Goal: Task Accomplishment & Management: Use online tool/utility

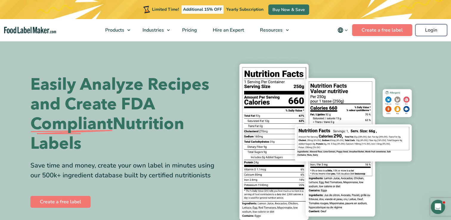
click at [429, 32] on link "Login" at bounding box center [431, 30] width 32 height 12
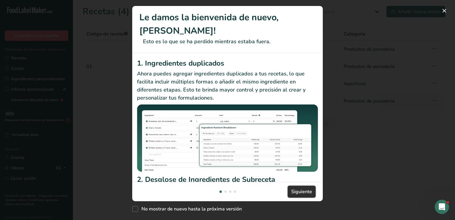
click at [299, 191] on span "Siguiente" at bounding box center [302, 191] width 21 height 7
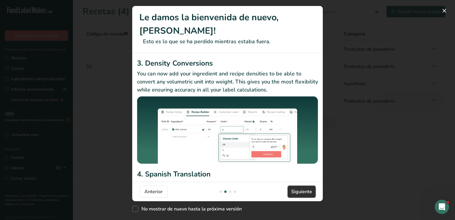
click at [302, 191] on span "Siguiente" at bounding box center [302, 191] width 21 height 7
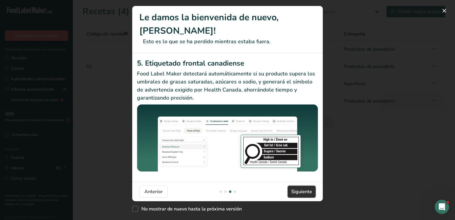
click at [302, 191] on span "Siguiente" at bounding box center [302, 191] width 21 height 7
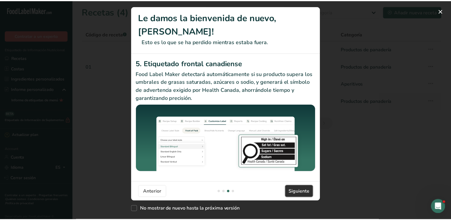
scroll to position [0, 572]
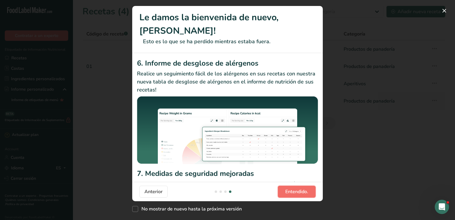
click at [303, 191] on span "Entendido." at bounding box center [297, 191] width 23 height 7
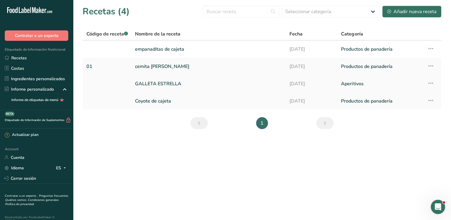
click at [171, 81] on link "GALLETA ESTRELLA" at bounding box center [208, 84] width 147 height 13
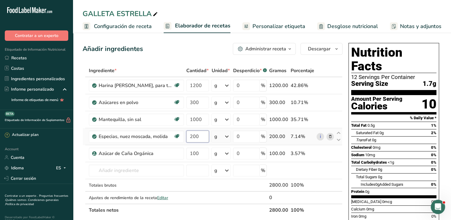
click at [188, 137] on input "200" at bounding box center [197, 137] width 23 height 12
type input "0.200"
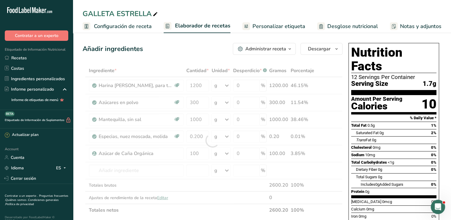
drag, startPoint x: 328, startPoint y: 216, endPoint x: 328, endPoint y: 213, distance: 3.0
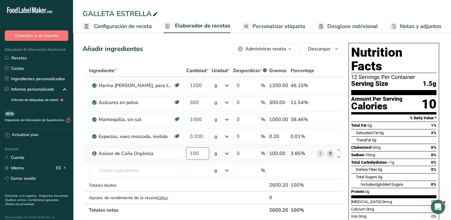
click at [190, 153] on input "100" at bounding box center [197, 154] width 23 height 12
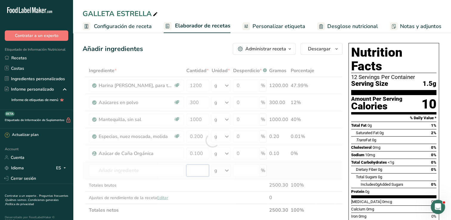
click at [199, 174] on div "Ingrediente * Cantidad * Unidad * Desperdicio * .a-a{fill:#347362;}.b-a{fill:#f…" at bounding box center [213, 140] width 260 height 152
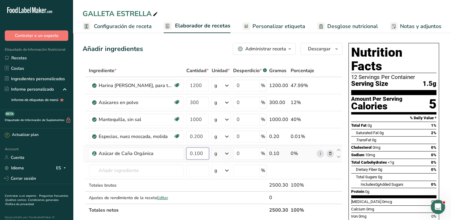
click at [205, 154] on input "0.100" at bounding box center [197, 154] width 23 height 12
type input "0.500"
click at [205, 176] on div "Ingrediente * Cantidad * Unidad * Desperdicio * .a-a{fill:#347362;}.b-a{fill:#f…" at bounding box center [213, 140] width 260 height 152
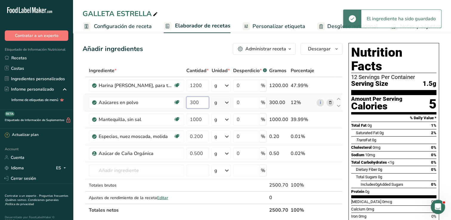
click at [187, 100] on input "300" at bounding box center [197, 103] width 23 height 12
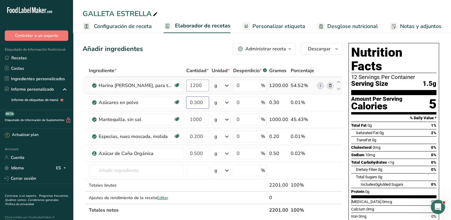
type input "0.300"
click at [198, 85] on div "Ingrediente * Cantidad * Unidad * Desperdicio * .a-a{fill:#347362;}.b-a{fill:#f…" at bounding box center [213, 140] width 260 height 152
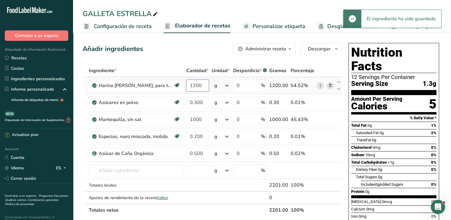
click at [192, 84] on input "1200" at bounding box center [197, 86] width 23 height 12
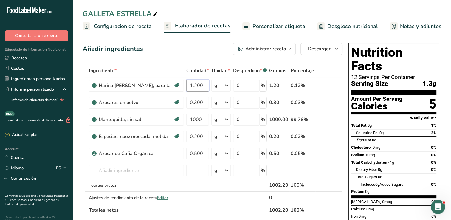
type input "1.200"
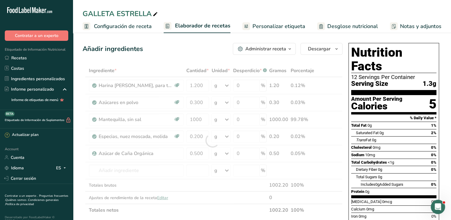
click at [159, 48] on div "Añadir ingredientes Administrar receta Eliminar receta Duplicar receta Escalar …" at bounding box center [213, 49] width 260 height 12
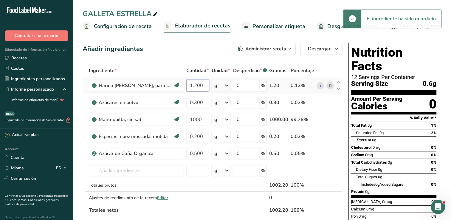
click at [203, 85] on input "1.200" at bounding box center [197, 86] width 23 height 12
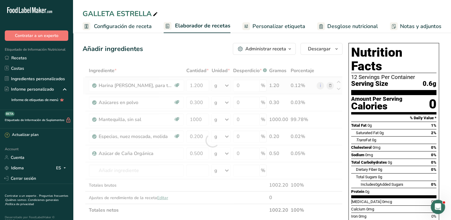
click at [224, 84] on div "Ingrediente * Cantidad * Unidad * Desperdicio * .a-a{fill:#347362;}.b-a{fill:#f…" at bounding box center [213, 140] width 260 height 152
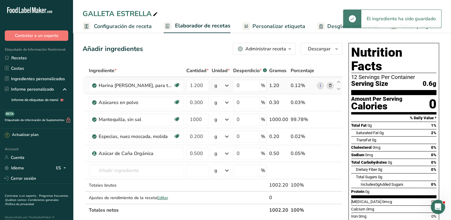
click at [230, 86] on icon at bounding box center [226, 85] width 7 height 11
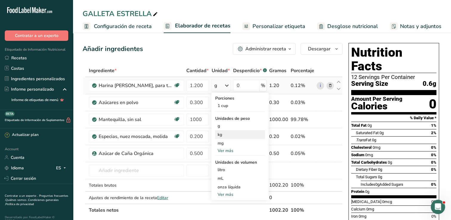
click at [225, 135] on div "kg" at bounding box center [240, 134] width 50 height 9
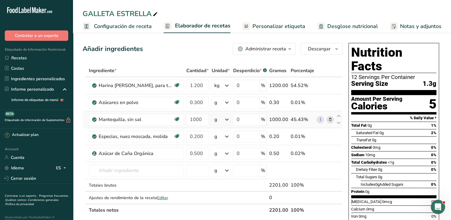
click at [219, 119] on div "g" at bounding box center [220, 120] width 19 height 12
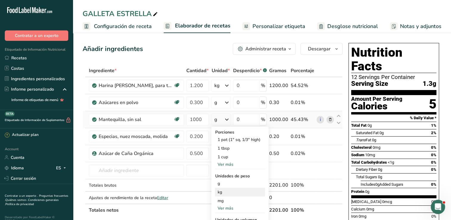
click at [222, 196] on div "kg" at bounding box center [240, 192] width 50 height 9
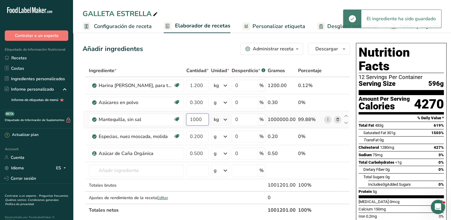
click at [199, 120] on input "1000" at bounding box center [197, 120] width 22 height 12
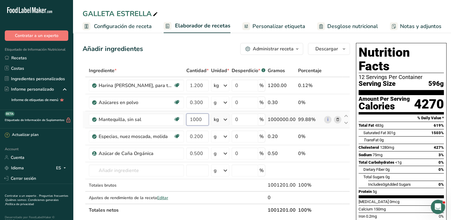
click at [207, 118] on input "1000" at bounding box center [197, 120] width 22 height 12
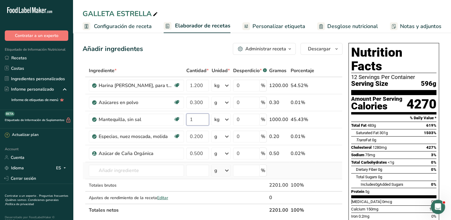
type input "1"
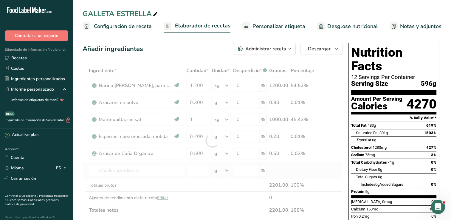
click at [329, 165] on div "Ingrediente * Cantidad * Unidad * Desperdicio * .a-a{fill:#347362;}.b-a{fill:#f…" at bounding box center [213, 140] width 260 height 152
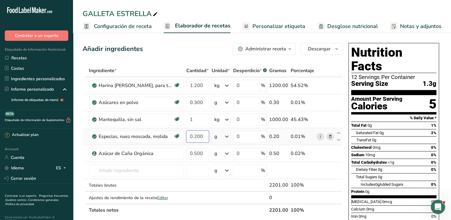
click at [203, 137] on input "0.200" at bounding box center [197, 137] width 23 height 12
type input "0.300"
click at [322, 158] on div "Ingrediente * Cantidad * Unidad * Desperdicio * .a-a{fill:#347362;}.b-a{fill:#f…" at bounding box center [213, 140] width 260 height 152
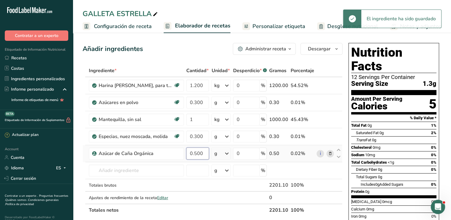
click at [205, 151] on input "0.500" at bounding box center [197, 154] width 23 height 12
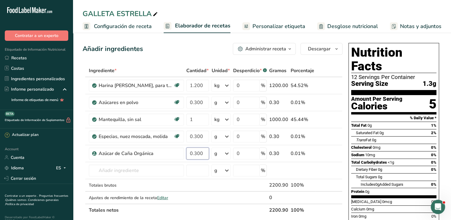
type input "0.300"
click at [318, 76] on div "Ingrediente * Cantidad * Unidad * Desperdicio * .a-a{fill:#347362;}.b-a{fill:#f…" at bounding box center [213, 140] width 260 height 152
click at [28, 59] on link "Recetas" at bounding box center [36, 58] width 73 height 10
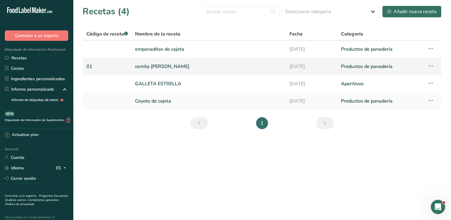
click at [168, 66] on link "cemita [PERSON_NAME]" at bounding box center [208, 66] width 147 height 13
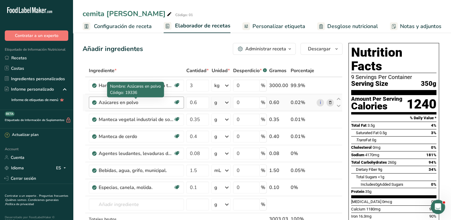
click at [165, 104] on div "Azúcares en polvo" at bounding box center [136, 102] width 75 height 7
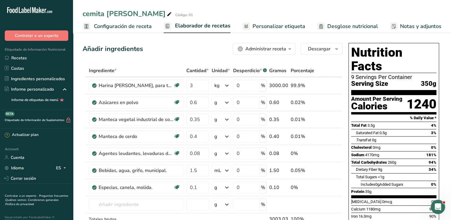
click at [211, 26] on span "Elaborador de recetas" at bounding box center [202, 26] width 55 height 8
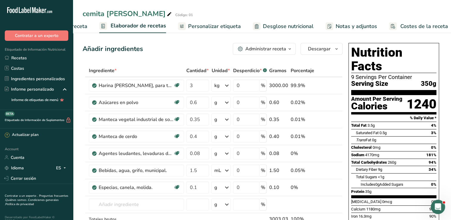
scroll to position [0, 69]
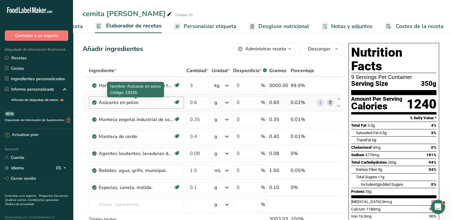
click at [126, 101] on div "Azúcares en polvo" at bounding box center [136, 102] width 75 height 7
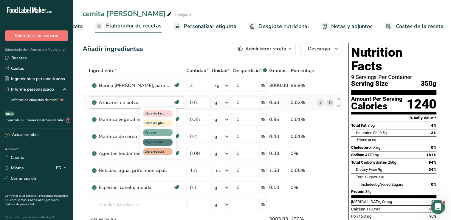
click at [176, 101] on icon at bounding box center [177, 102] width 6 height 9
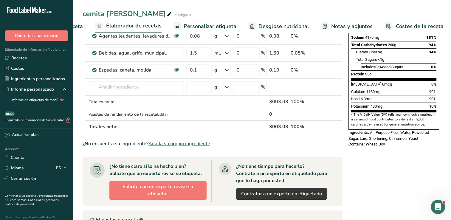
scroll to position [0, 0]
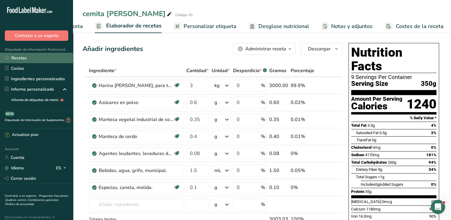
click at [19, 60] on link "Recetas" at bounding box center [36, 58] width 73 height 10
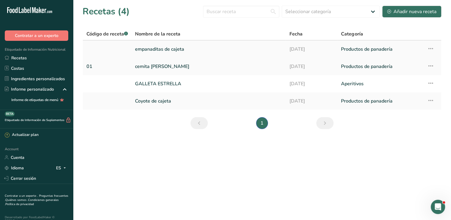
click at [159, 50] on link "empanaditas de cajeta" at bounding box center [208, 49] width 147 height 13
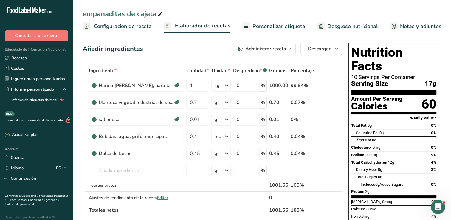
scroll to position [30, 0]
